Goal: Check status

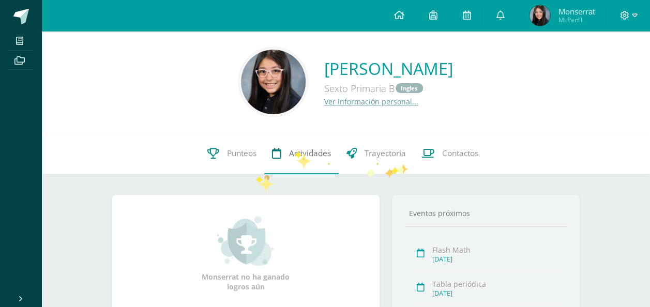
click at [294, 151] on span "Actividades" at bounding box center [310, 153] width 42 height 11
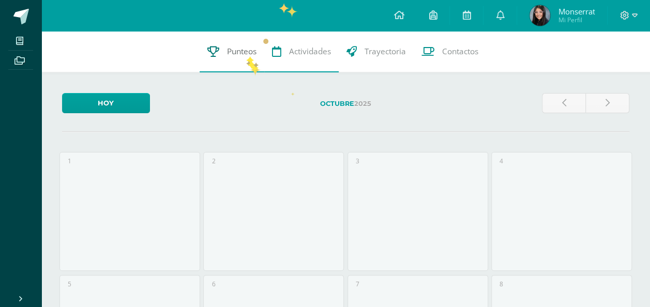
click at [245, 56] on span "Punteos" at bounding box center [241, 51] width 29 height 11
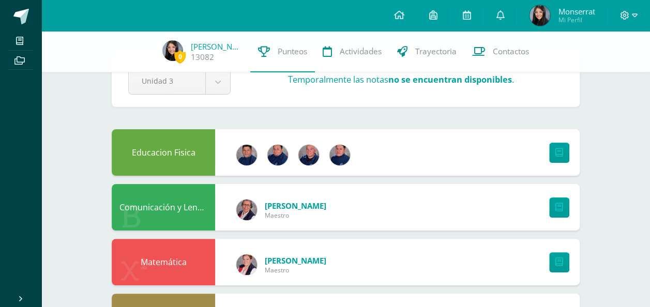
scroll to position [108, 0]
